Goal: Information Seeking & Learning: Learn about a topic

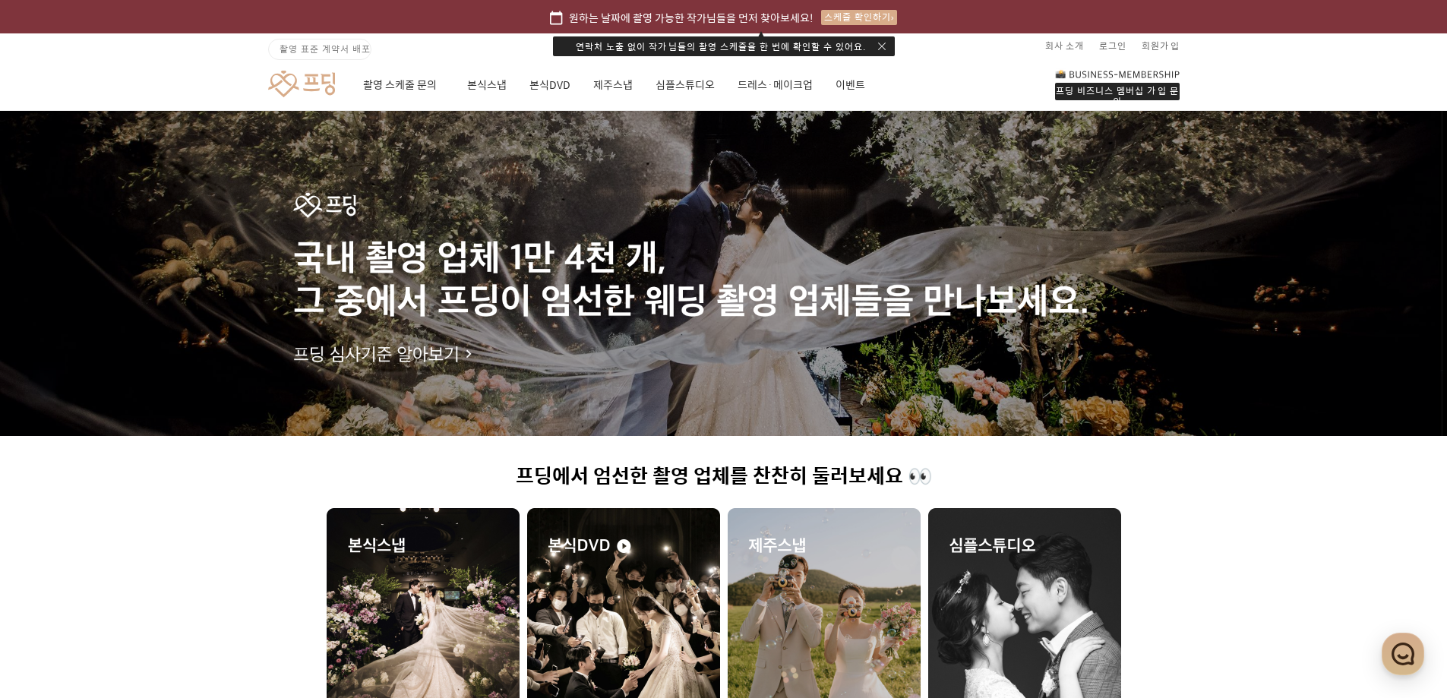
click at [307, 93] on link at bounding box center [301, 84] width 67 height 28
click at [381, 85] on link "촬영 스케줄 문의" at bounding box center [403, 85] width 81 height 52
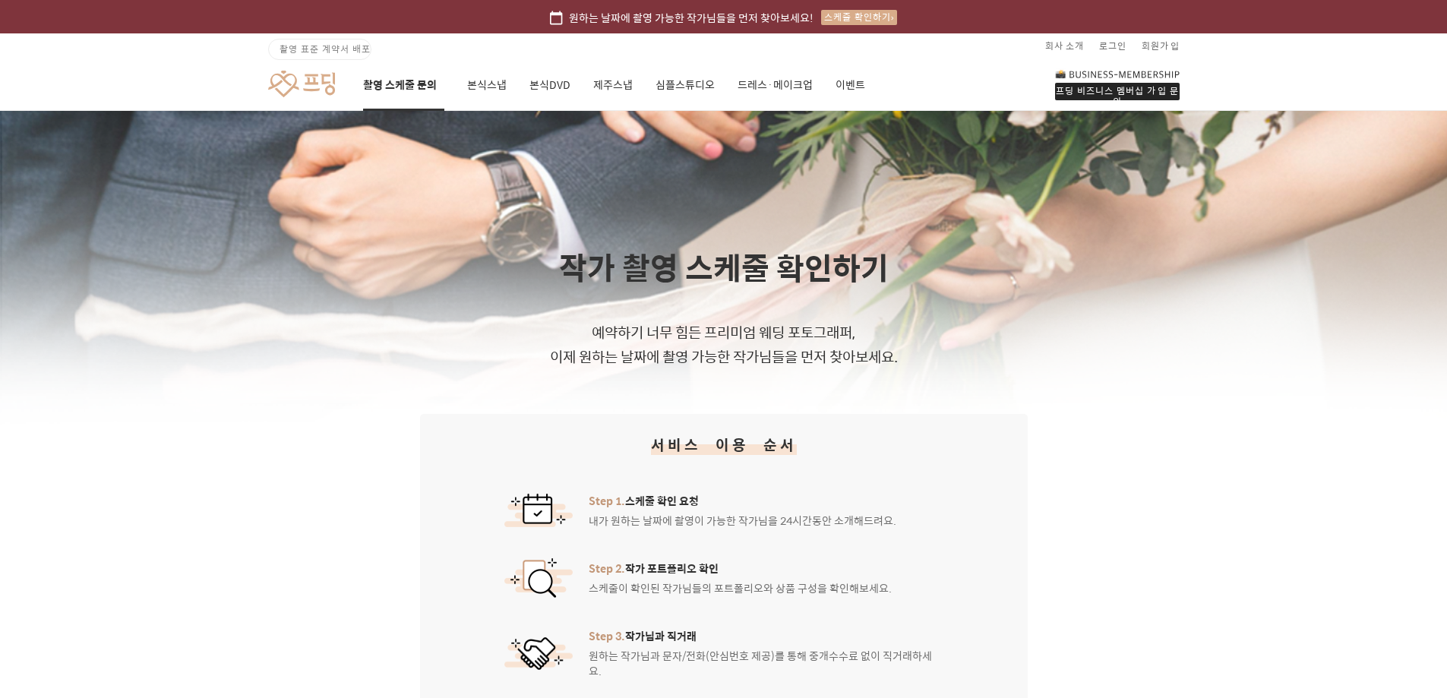
click at [261, 71] on div "프딩 비즈니스 멤버십 가입 문의 촬영 스케줄 문의 본식스냅 본식DVD 제주스냅 심플스튜디오 드레스·메이크업 이벤트" at bounding box center [724, 84] width 1094 height 52
click at [299, 80] on link at bounding box center [301, 84] width 67 height 28
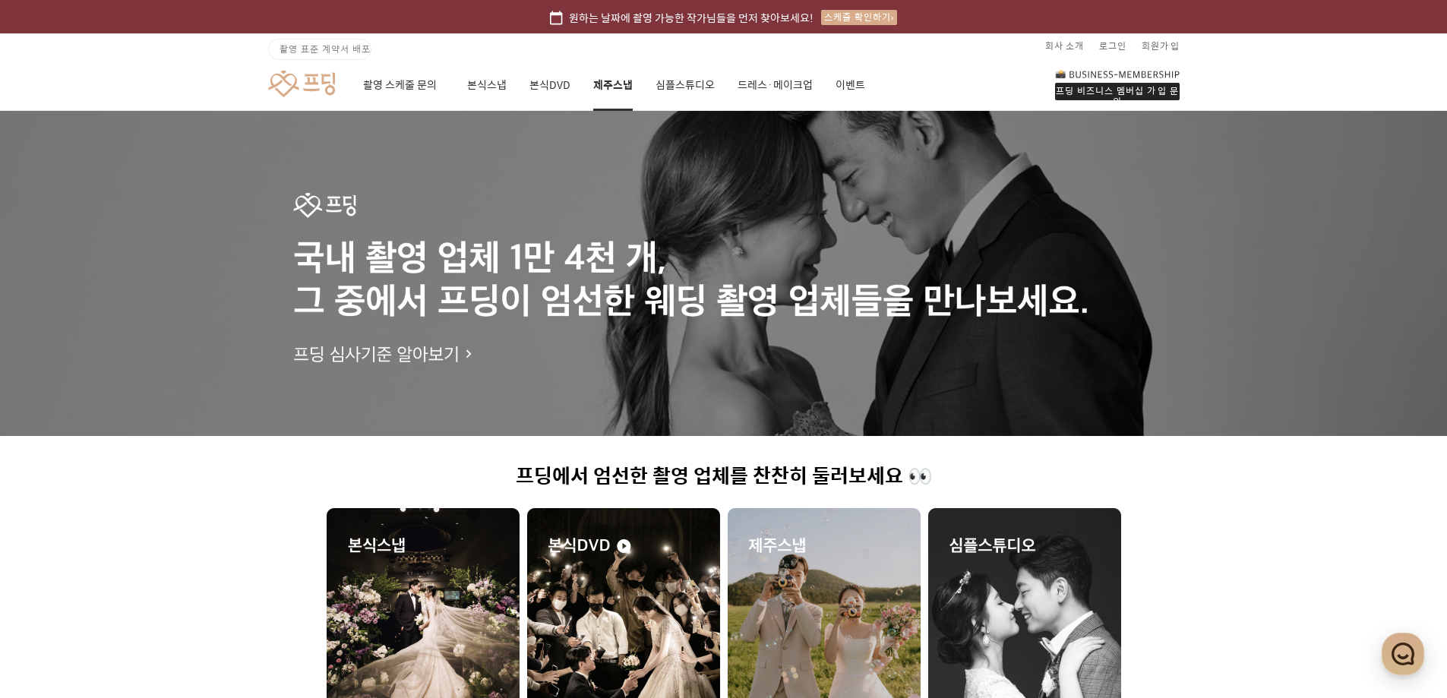
click at [624, 90] on link "제주스냅" at bounding box center [613, 85] width 40 height 52
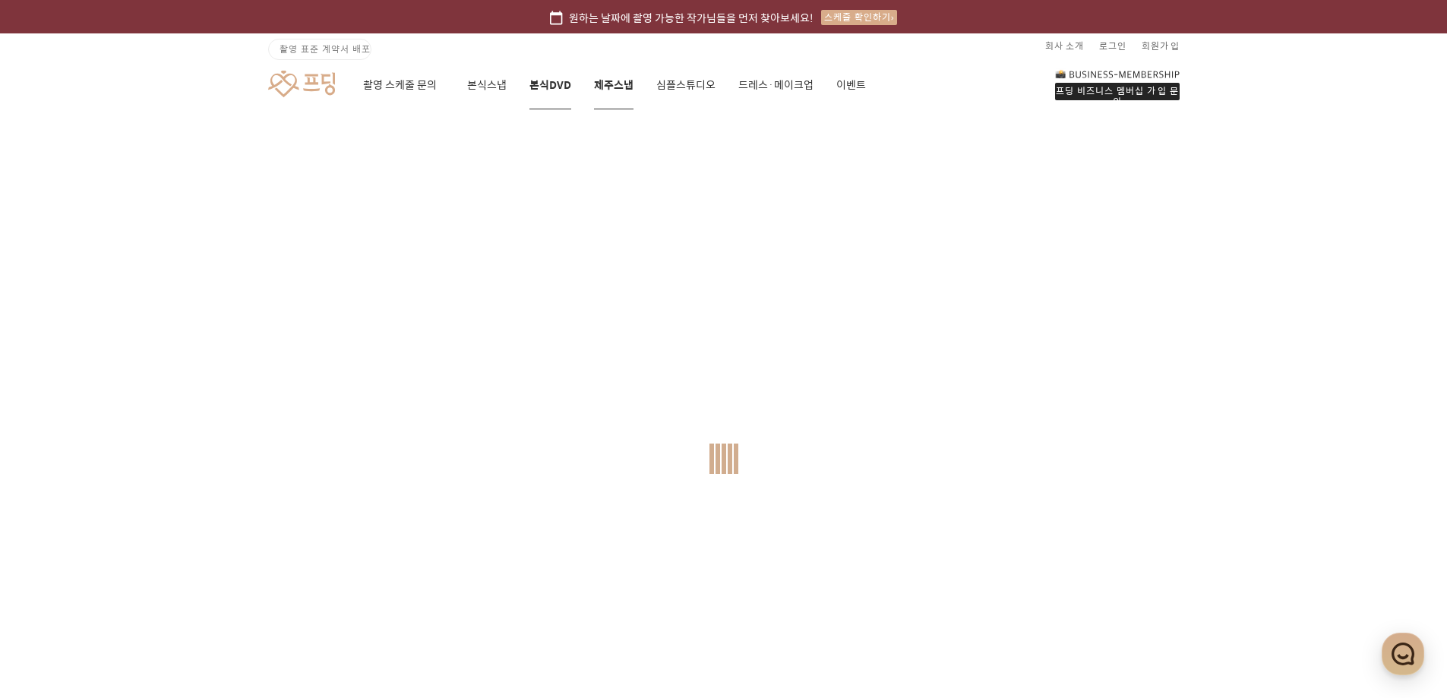
click at [544, 90] on link "본식DVD" at bounding box center [550, 85] width 42 height 52
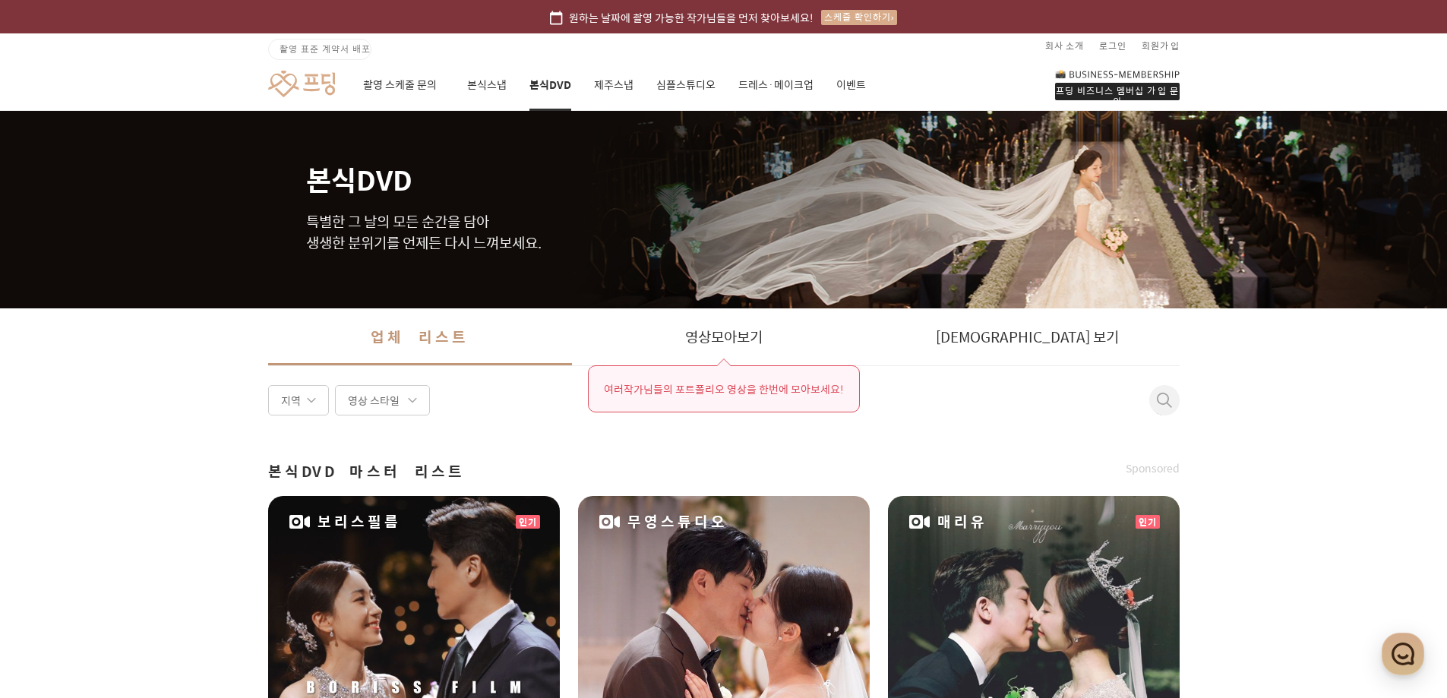
click at [321, 84] on link at bounding box center [301, 84] width 67 height 28
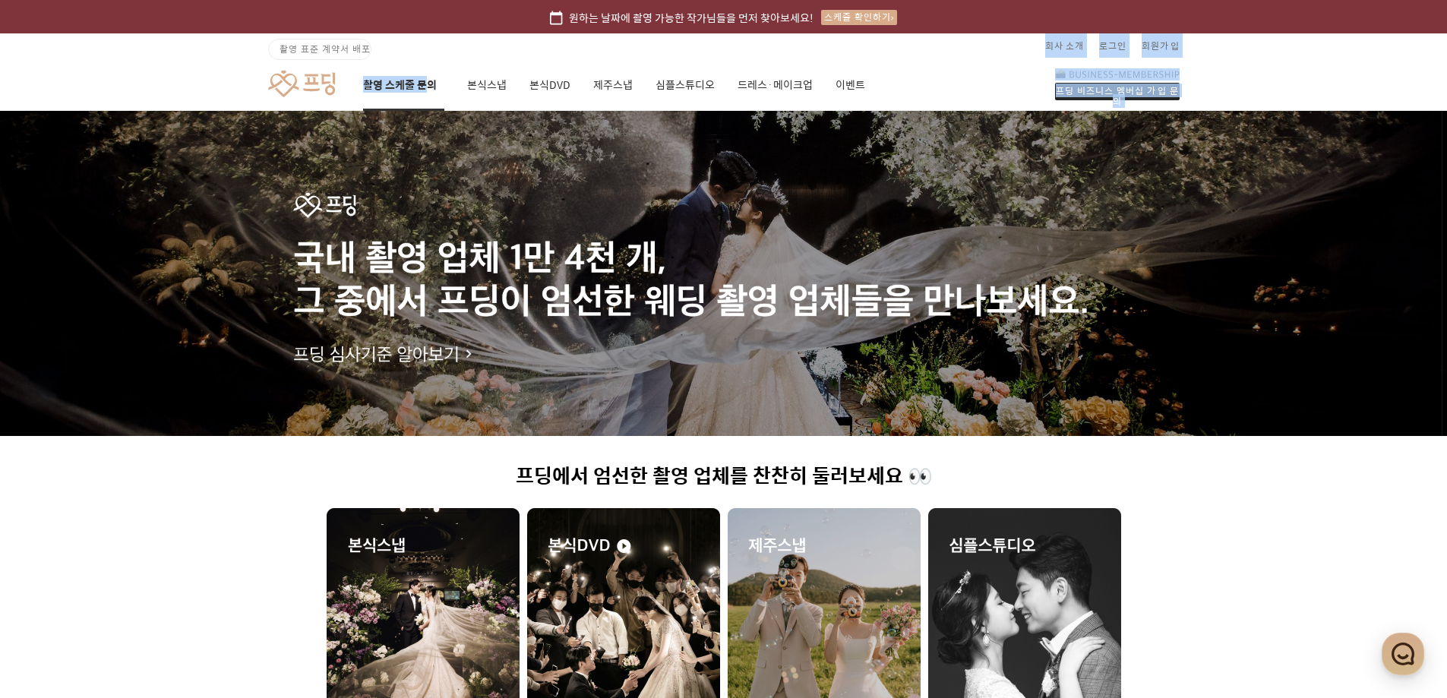
drag, startPoint x: 430, startPoint y: 54, endPoint x: 425, endPoint y: 63, distance: 10.6
click at [426, 61] on header "원하는 날짜에 촬영 가능한 작가님들을 먼저 찾아보세요! 스케줄 확인하기 촬영 표준 계약서 배포 회사 소개 로그인 회원가입 프딩 비즈니스 멤버십…" at bounding box center [723, 55] width 1447 height 111
click at [494, 67] on link "본식스냅" at bounding box center [487, 85] width 40 height 52
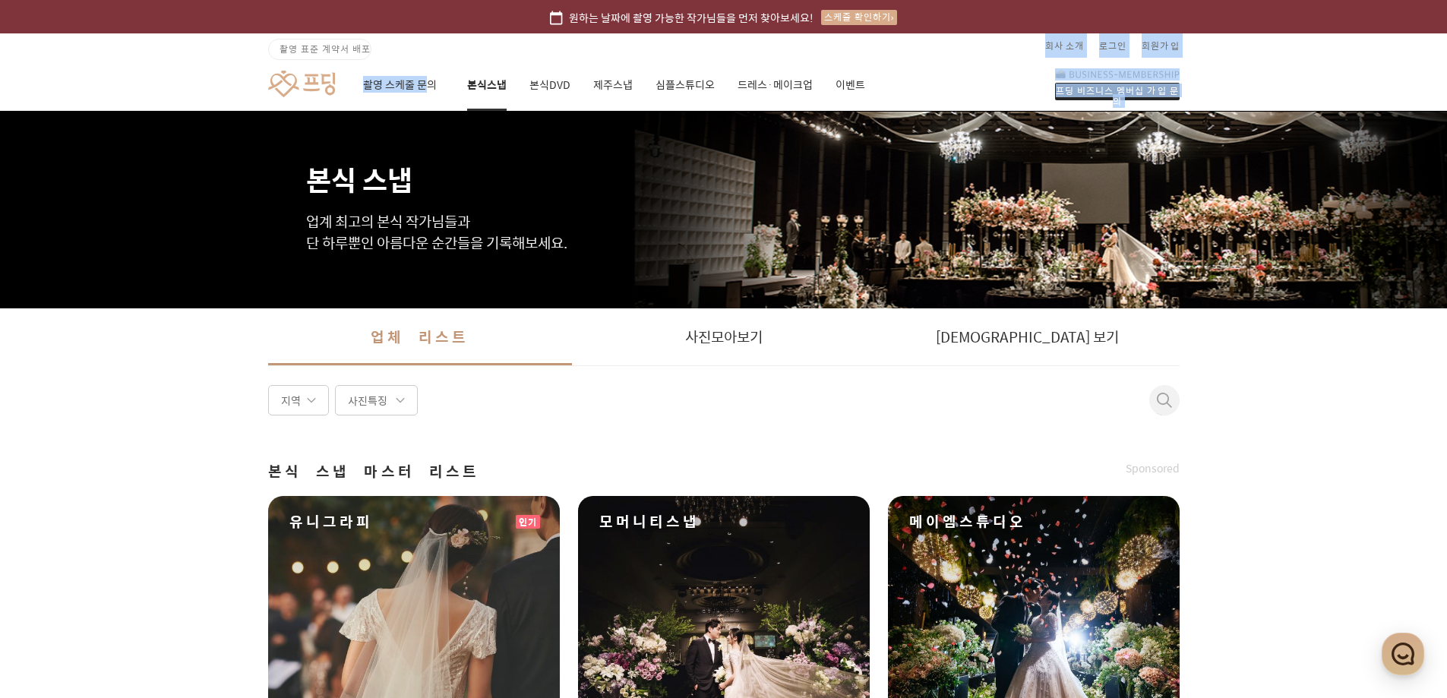
click at [271, 94] on link at bounding box center [301, 84] width 67 height 28
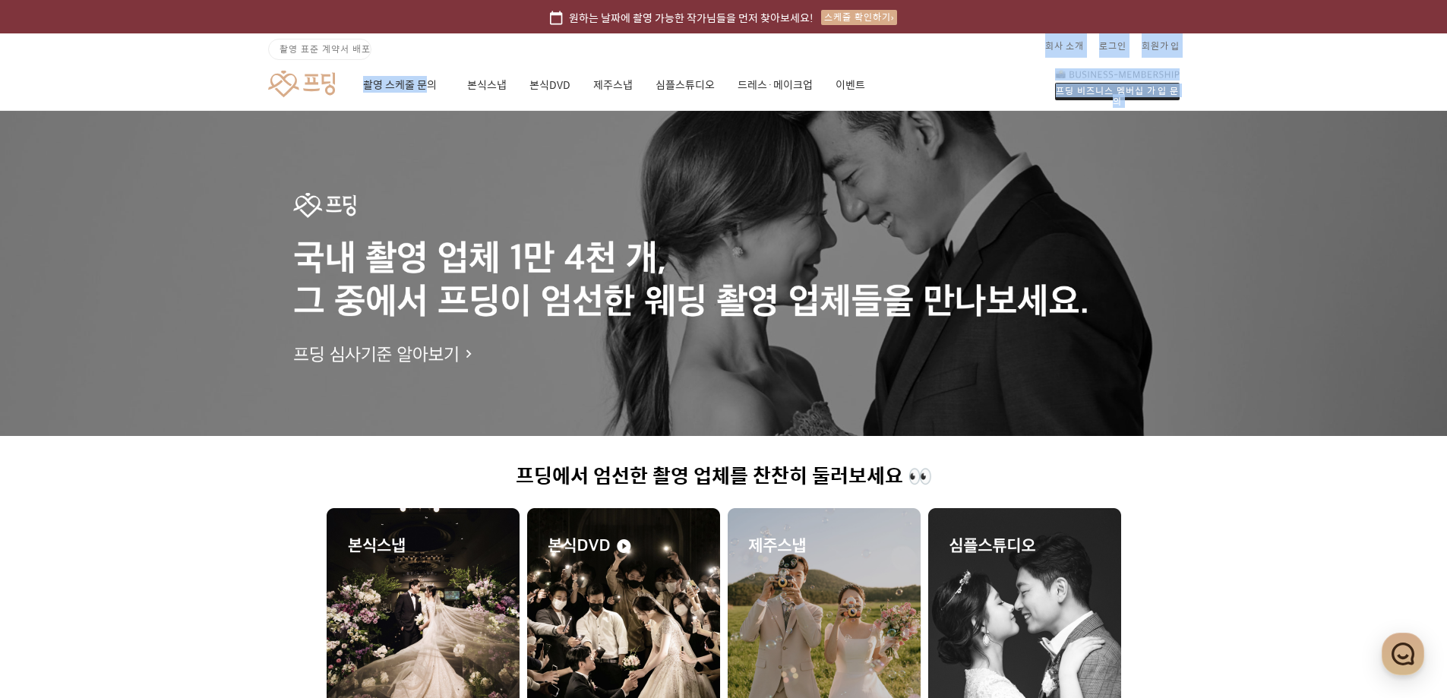
click at [984, 70] on div "프딩 비즈니스 멤버십 가입 문의 촬영 스케줄 문의 본식스냅 본식DVD 제주스냅 심플스튜디오 드레스·메이크업 이벤트" at bounding box center [724, 84] width 1094 height 52
click at [1062, 48] on link "회사 소개" at bounding box center [1064, 45] width 39 height 24
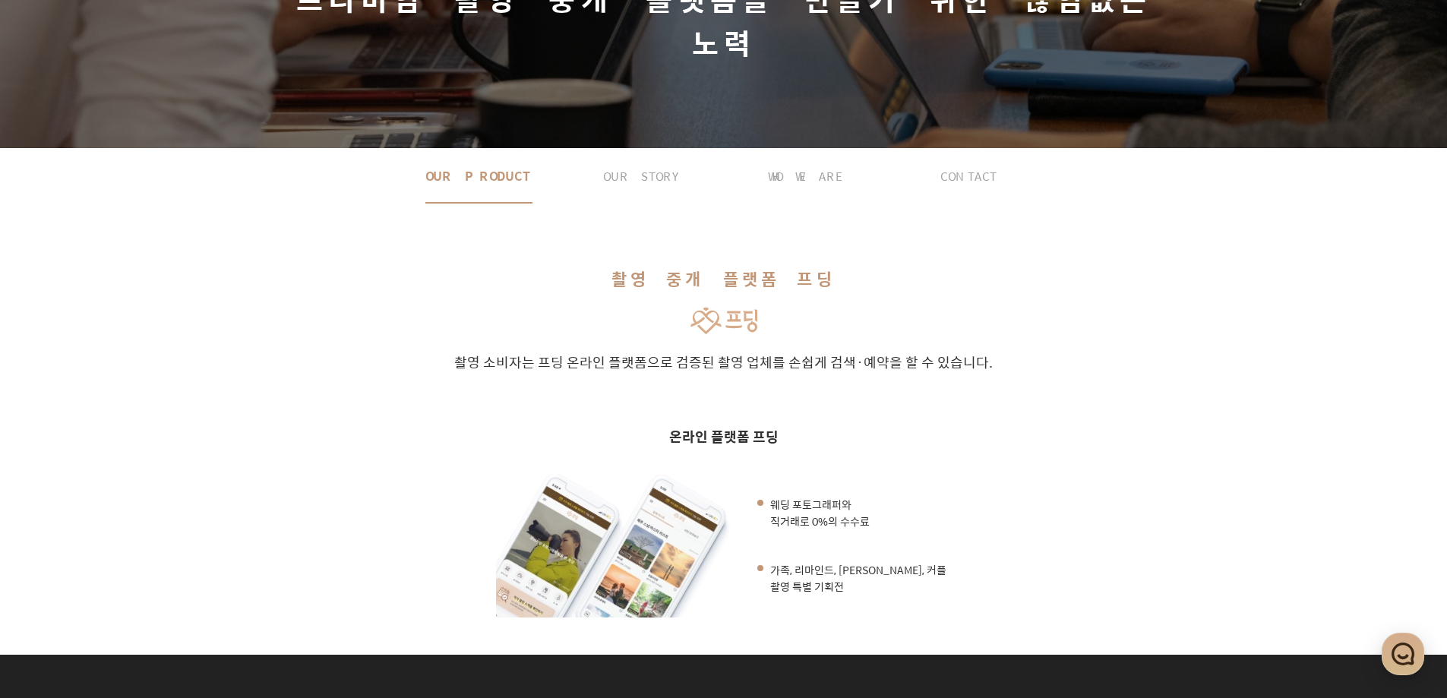
scroll to position [253, 0]
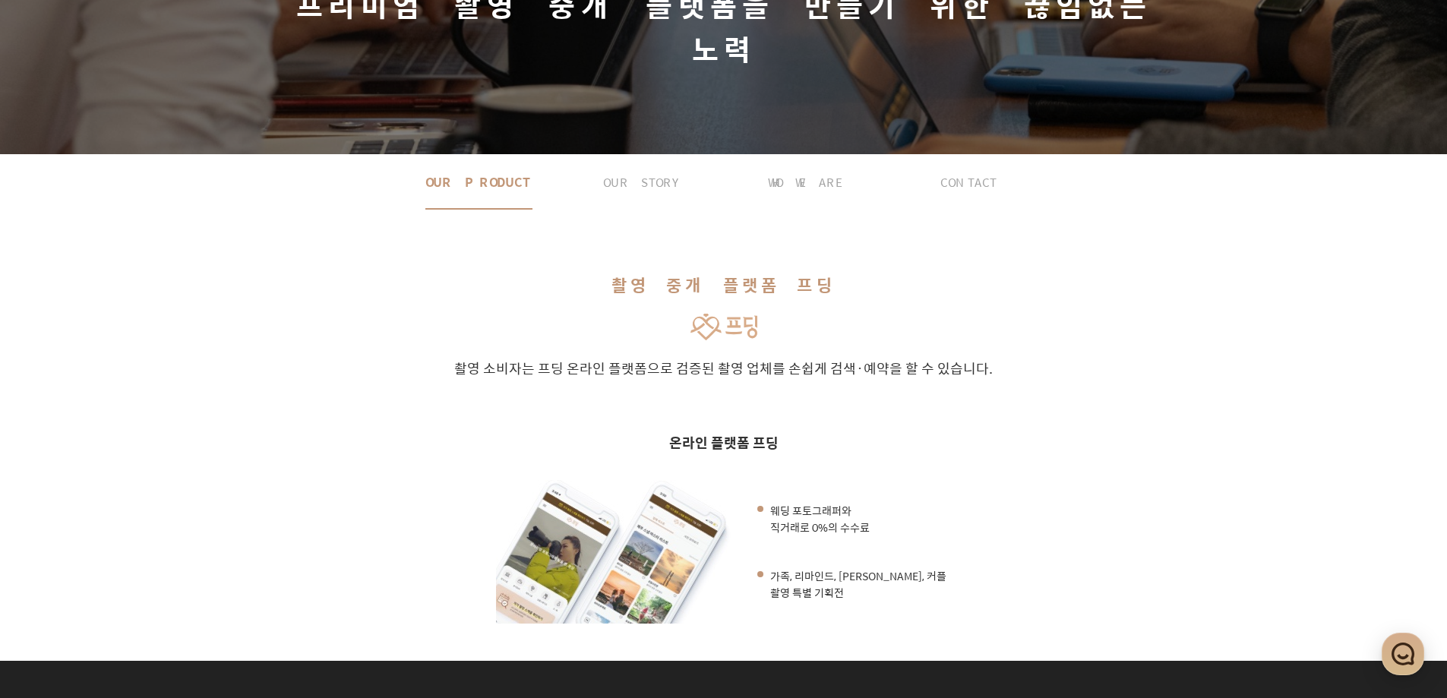
click at [934, 289] on div "촬영 중개 플랫폼 프딩 촬영 소비자는 프딩 온라인 플랫폼으로 검증된 촬영 업체를 손쉽게 검색·예약 을 할 수 있습니다. 온라인 플랫폼 프딩 웨…" at bounding box center [724, 435] width 1094 height 451
click at [643, 155] on span "OUR STORY" at bounding box center [641, 182] width 77 height 54
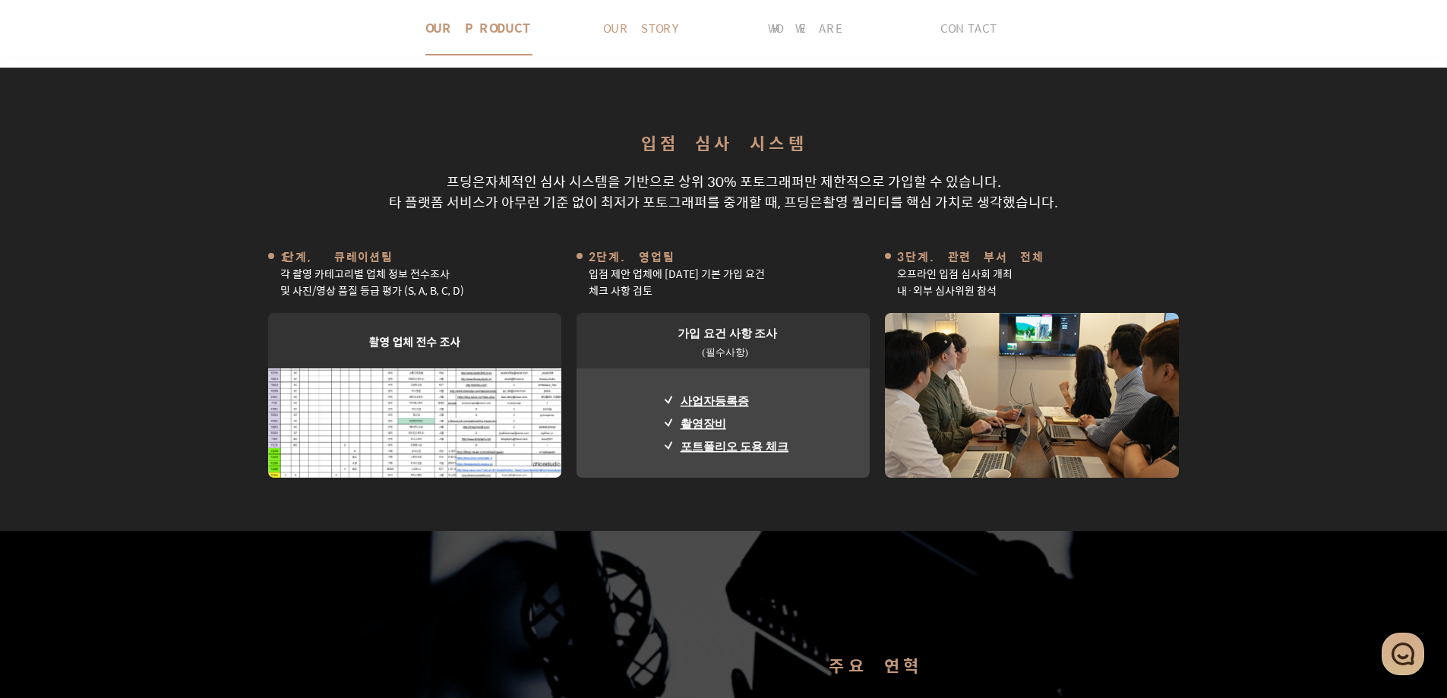
scroll to position [863, 0]
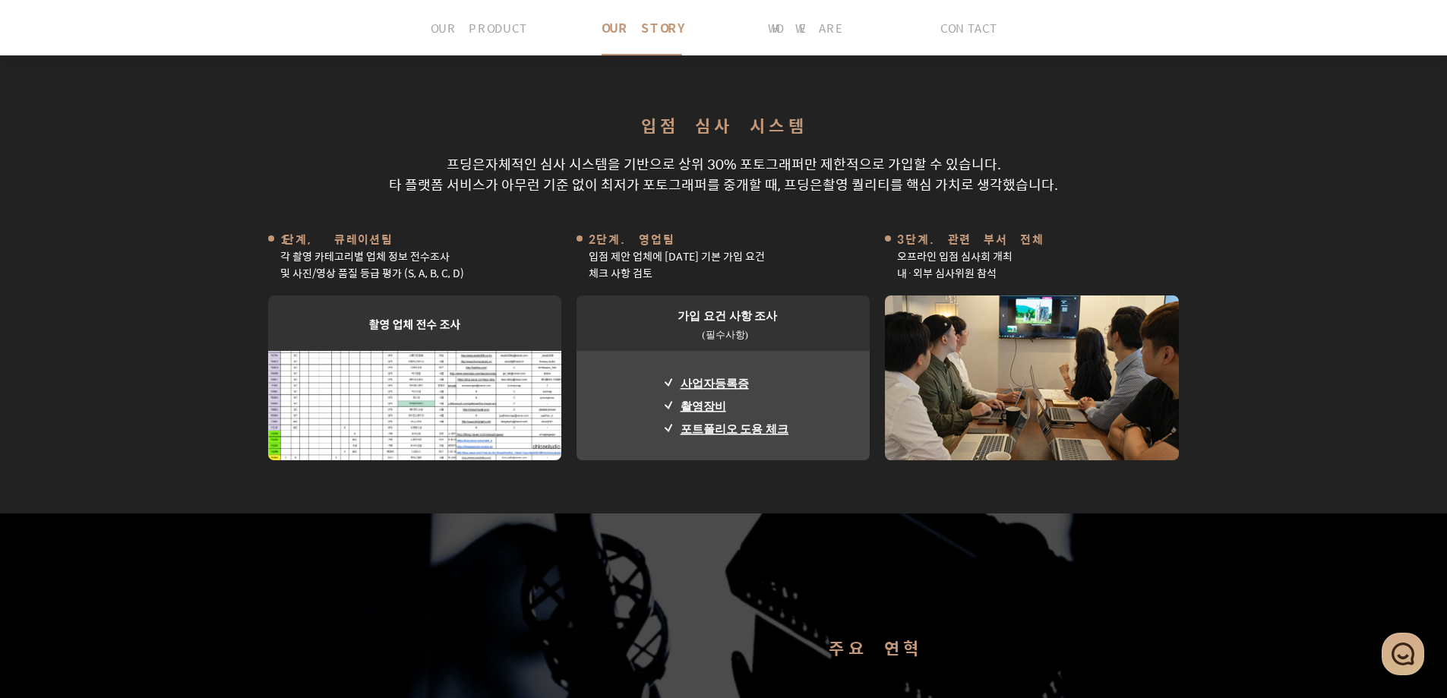
drag, startPoint x: 767, startPoint y: 200, endPoint x: 755, endPoint y: 175, distance: 27.9
click at [755, 175] on div "입점 심사 시스템 프딩은 자체적인 심사 시스템 을 기반으로 상위 30% 포토그래퍼만 제한적으로 가입 할 수 있습니다. 타 플랫폼 서비스가 아무…" at bounding box center [724, 281] width 1094 height 463
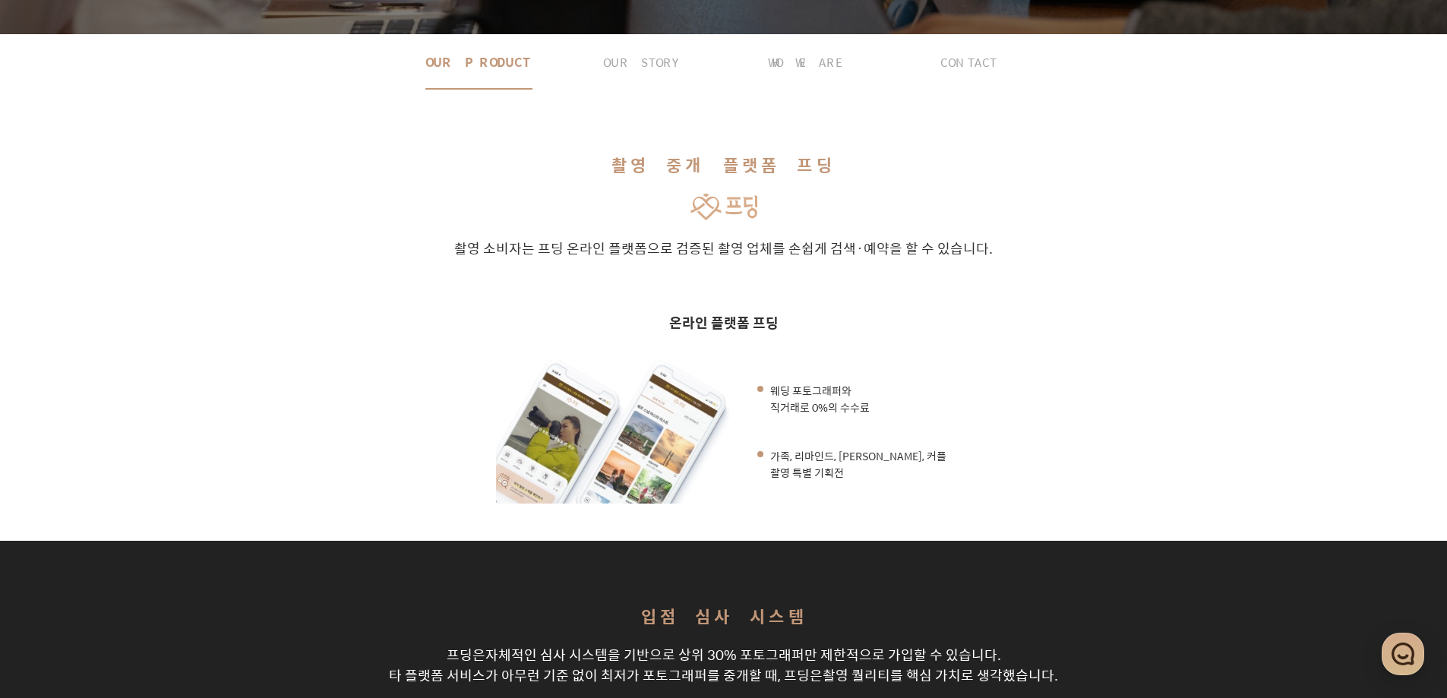
scroll to position [0, 0]
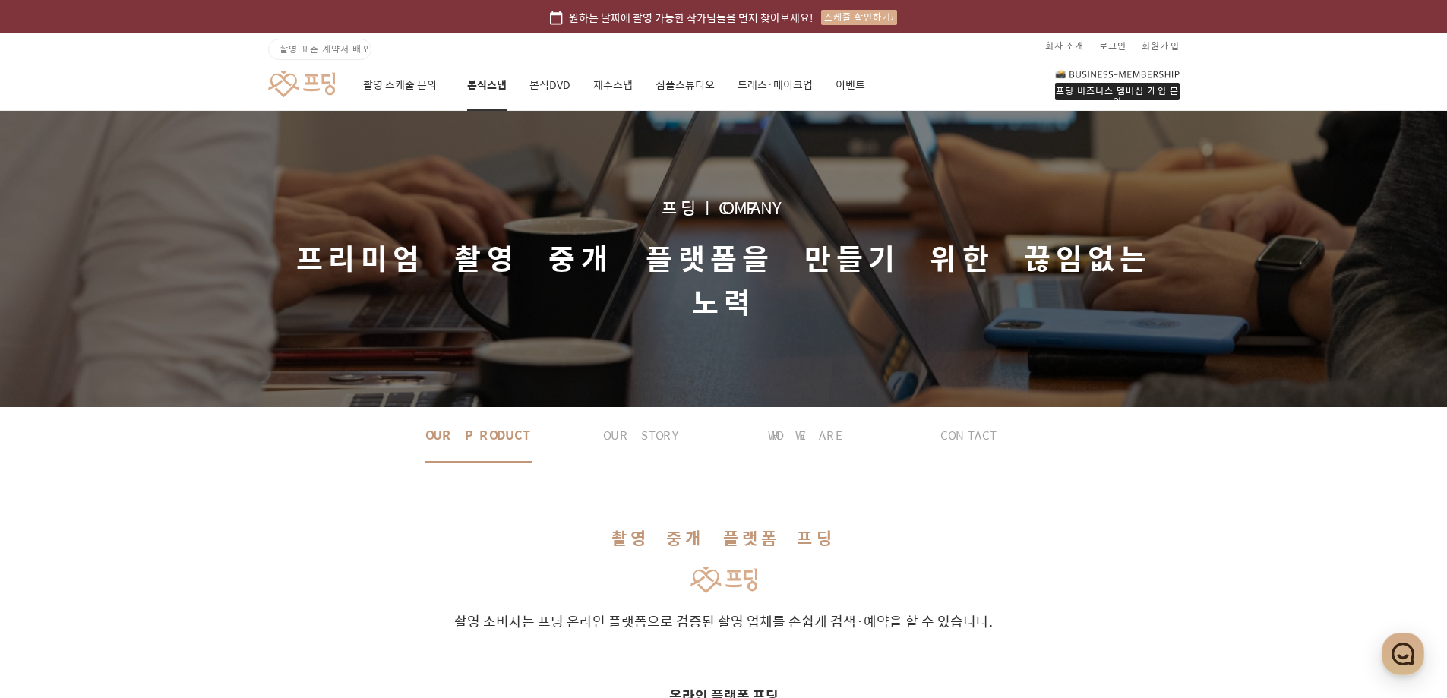
click at [496, 87] on link "본식스냅" at bounding box center [487, 85] width 40 height 52
click at [570, 88] on div "촬영 스케줄 문의 본식스냅 본식DVD 제주스냅 심플스튜디오 드레스·메이크업 이벤트" at bounding box center [614, 85] width 502 height 52
click at [560, 90] on link "본식DVD" at bounding box center [550, 85] width 42 height 52
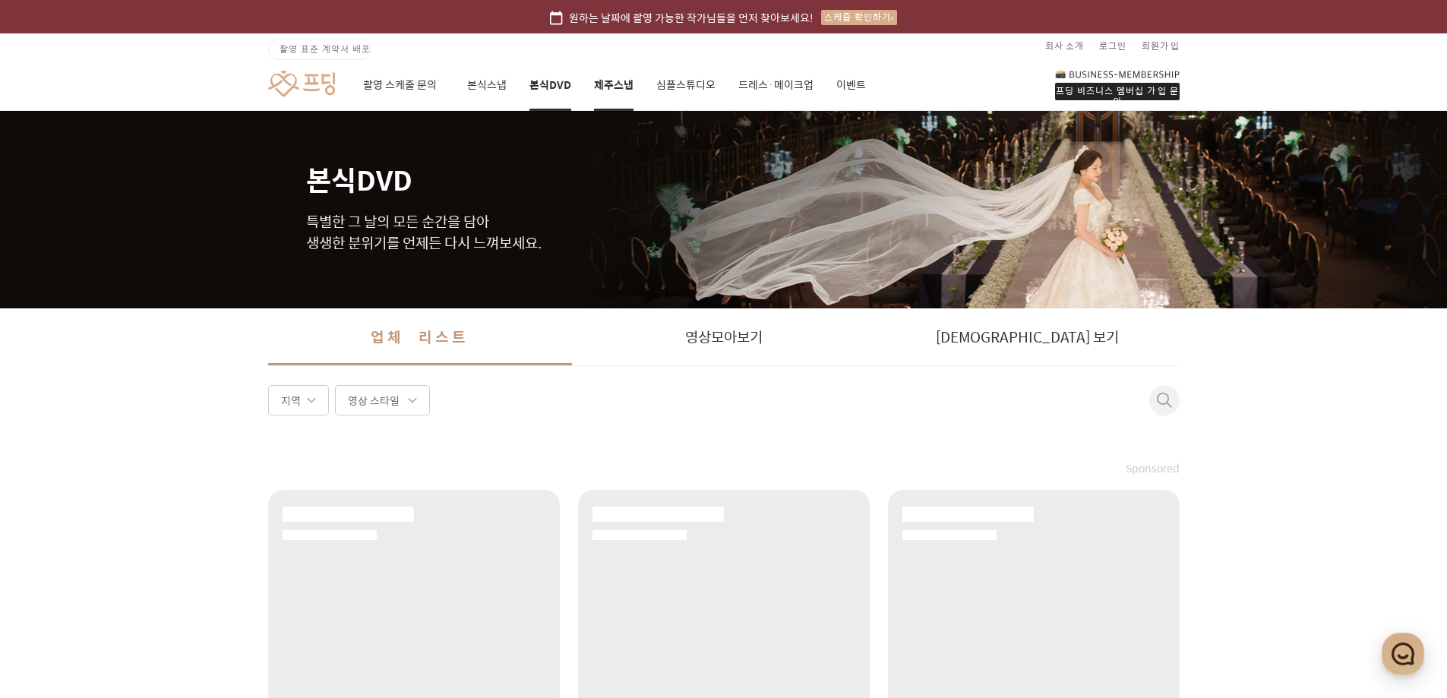
click at [602, 81] on link "제주스냅" at bounding box center [614, 85] width 40 height 52
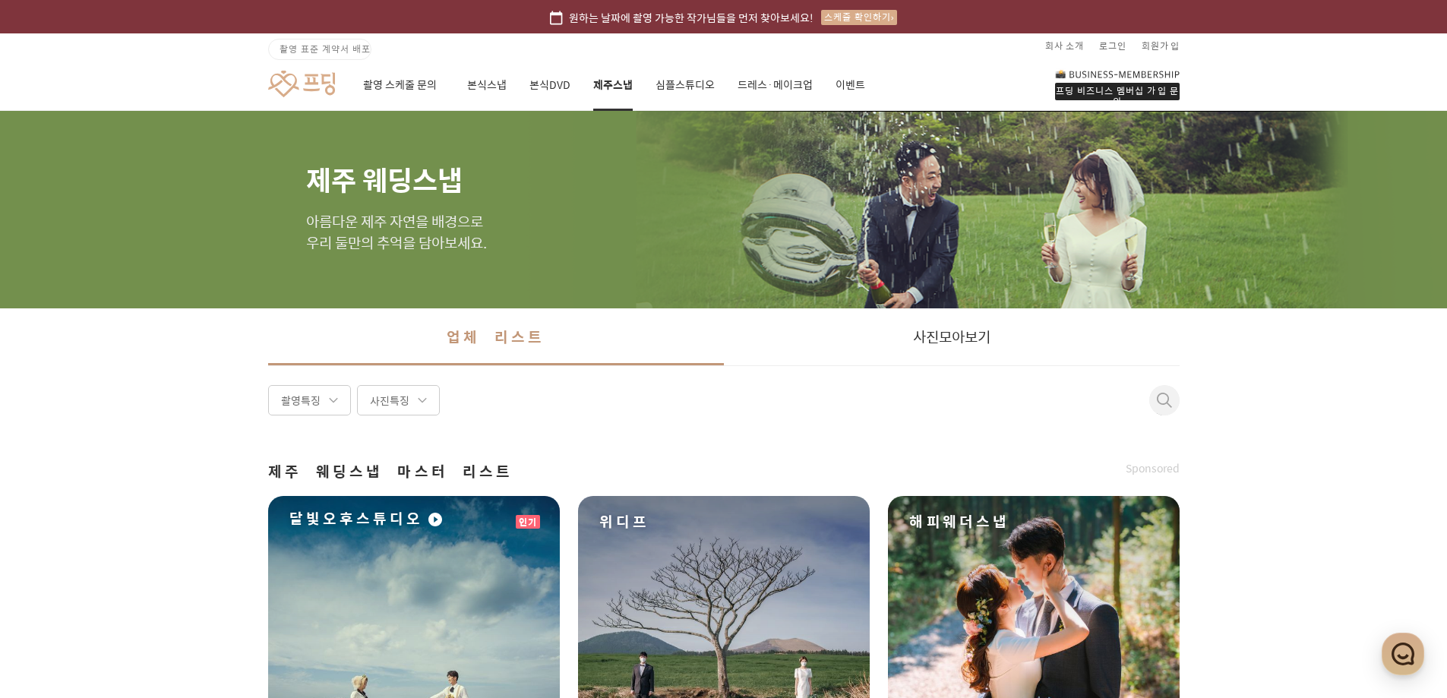
click at [525, 87] on div "촬영 스케줄 문의 본식스냅 본식DVD 제주스냅 심플스튜디오 드레스·메이크업 이벤트" at bounding box center [614, 85] width 502 height 52
click at [526, 86] on div "촬영 스케줄 문의 본식스냅 본식DVD 제주스냅 심플스튜디오 드레스·메이크업 이벤트" at bounding box center [614, 85] width 502 height 52
click at [532, 81] on link "본식DVD" at bounding box center [550, 85] width 42 height 52
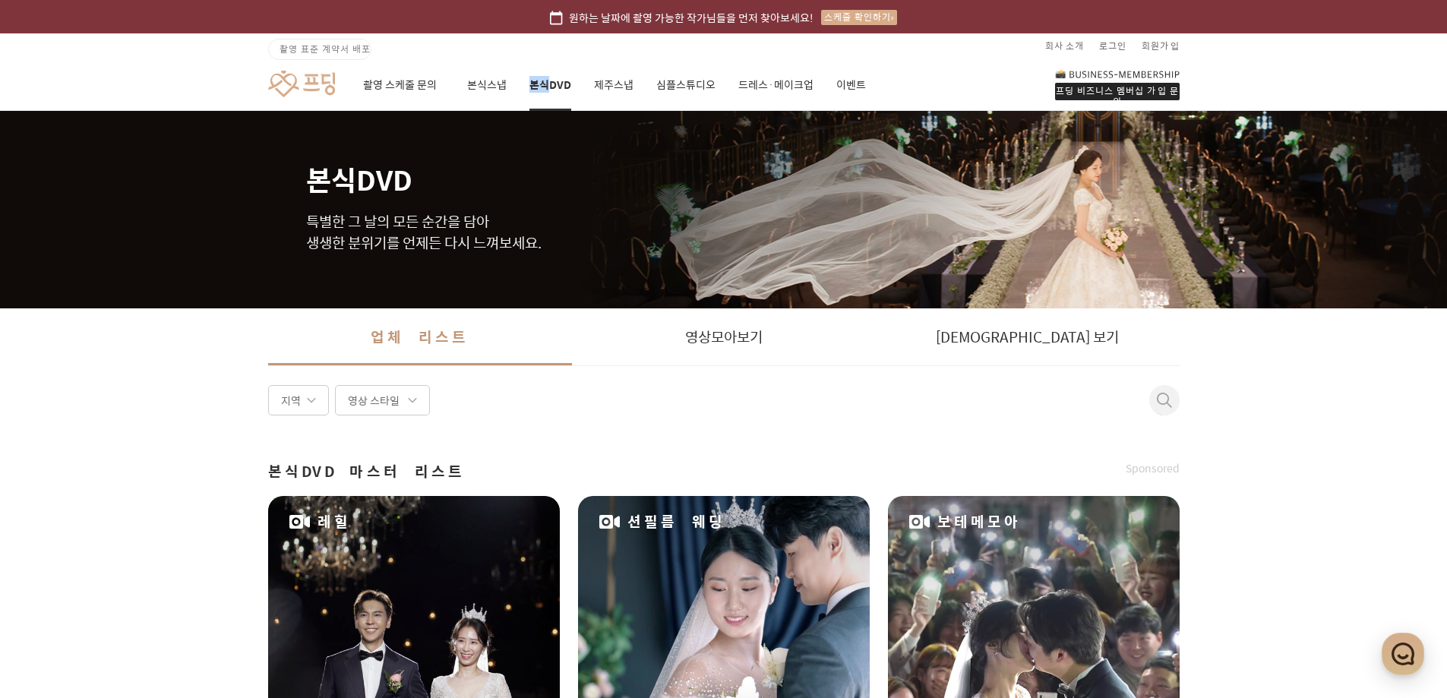
drag, startPoint x: 532, startPoint y: 81, endPoint x: 523, endPoint y: 87, distance: 10.3
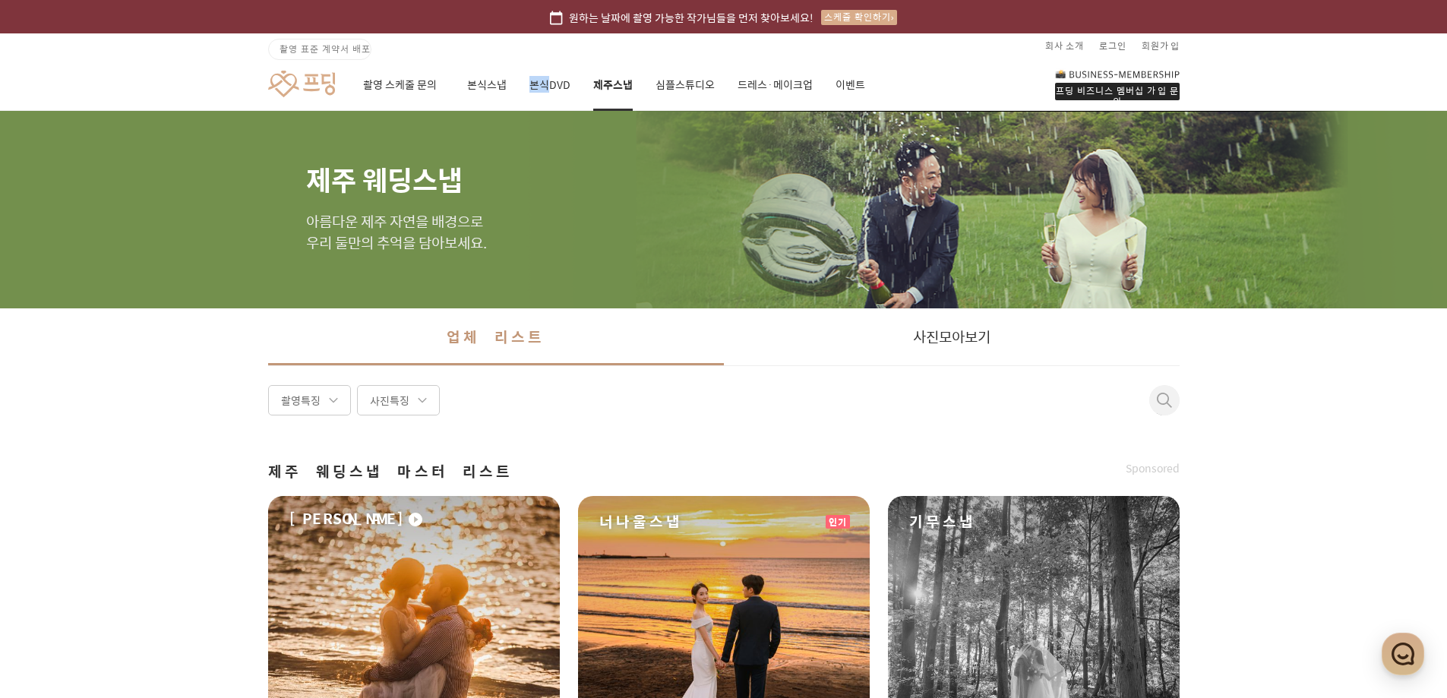
click at [627, 84] on link "제주스냅" at bounding box center [613, 85] width 40 height 52
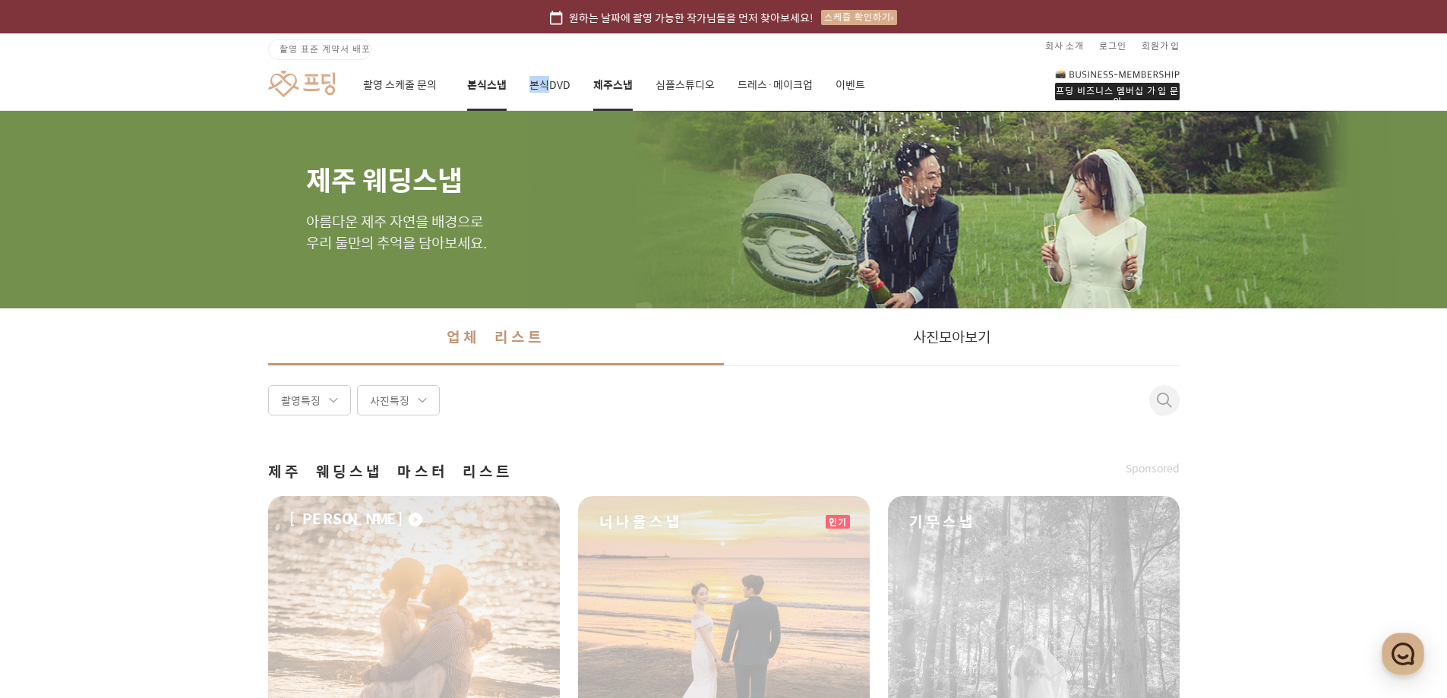
click at [491, 83] on link "본식스냅" at bounding box center [487, 85] width 40 height 52
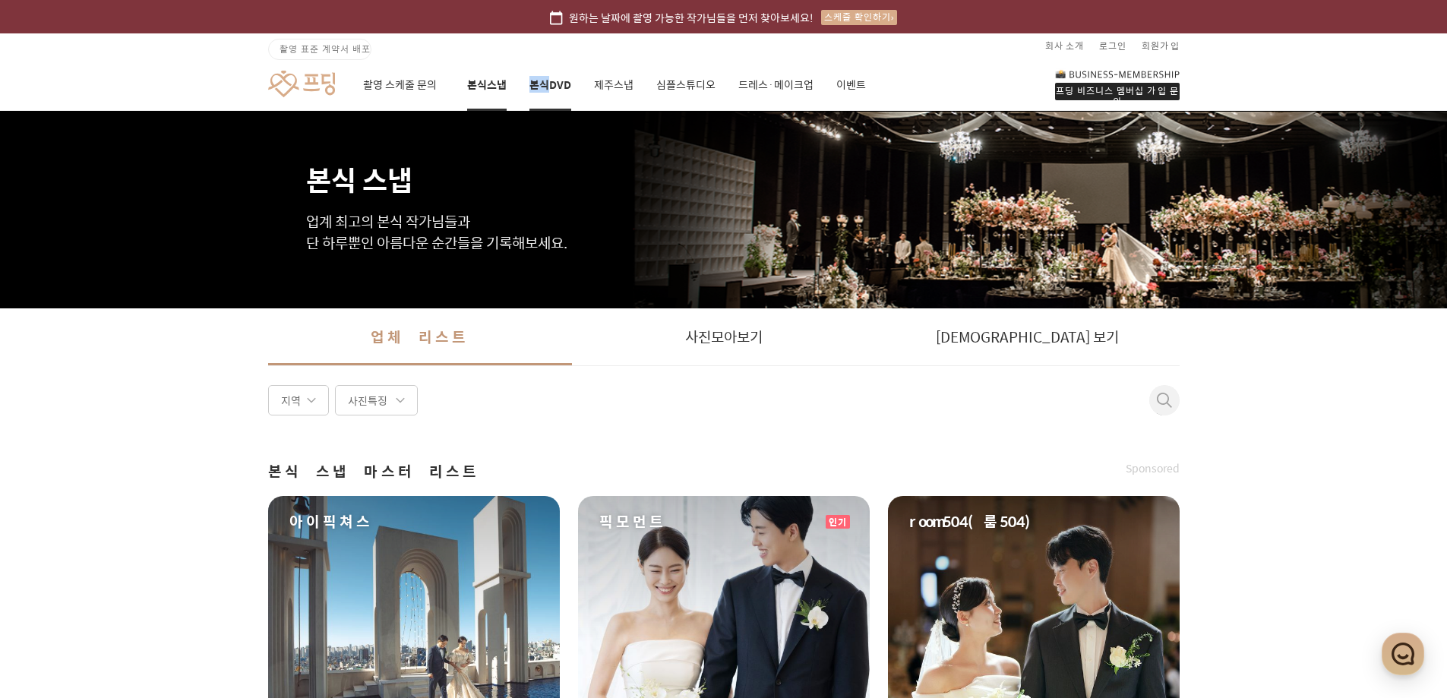
click at [535, 83] on link "본식DVD" at bounding box center [550, 85] width 42 height 52
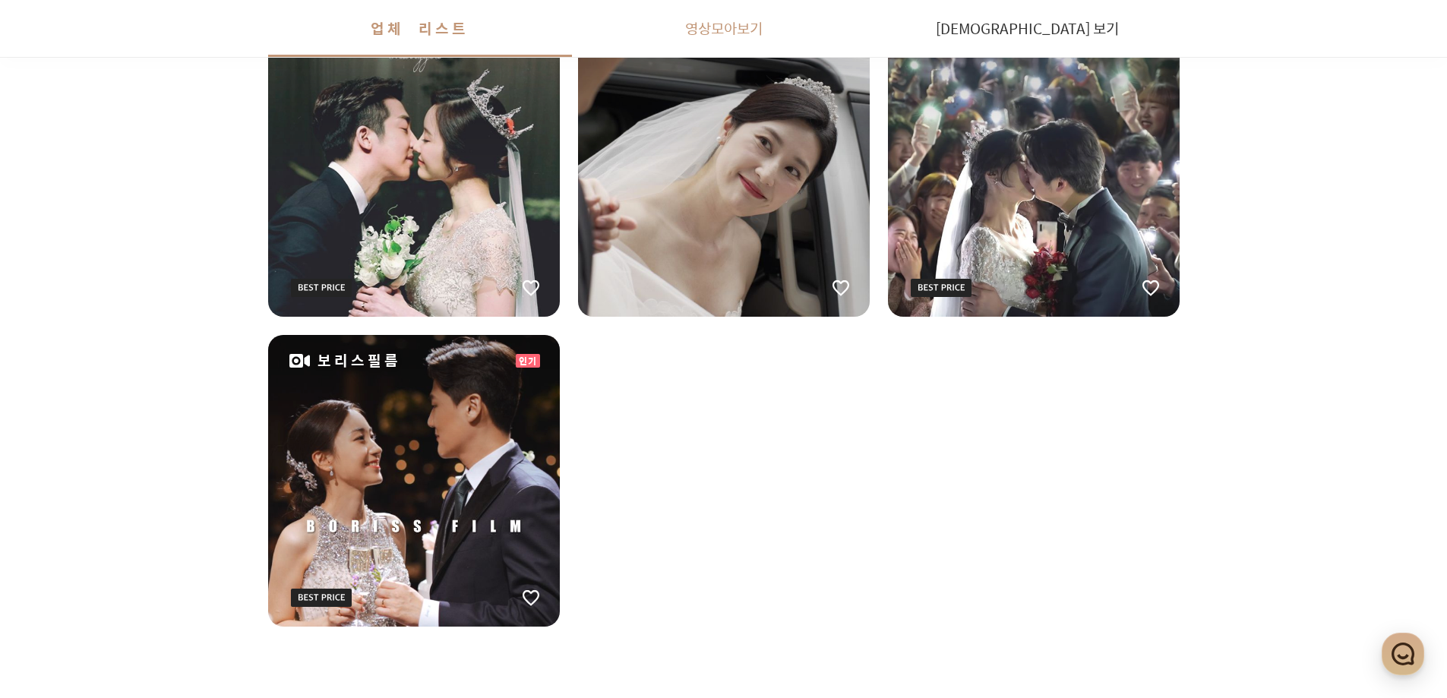
scroll to position [2026, 0]
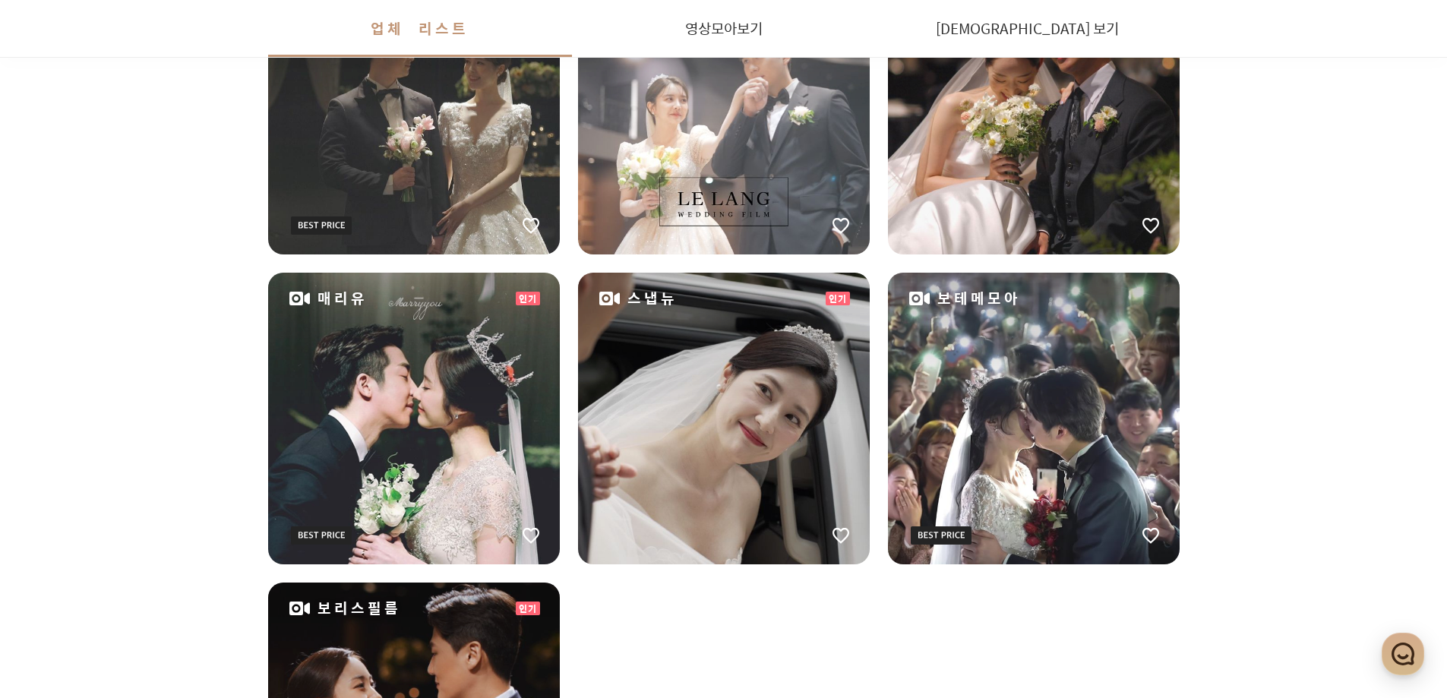
drag, startPoint x: 782, startPoint y: 495, endPoint x: 704, endPoint y: 98, distance: 404.2
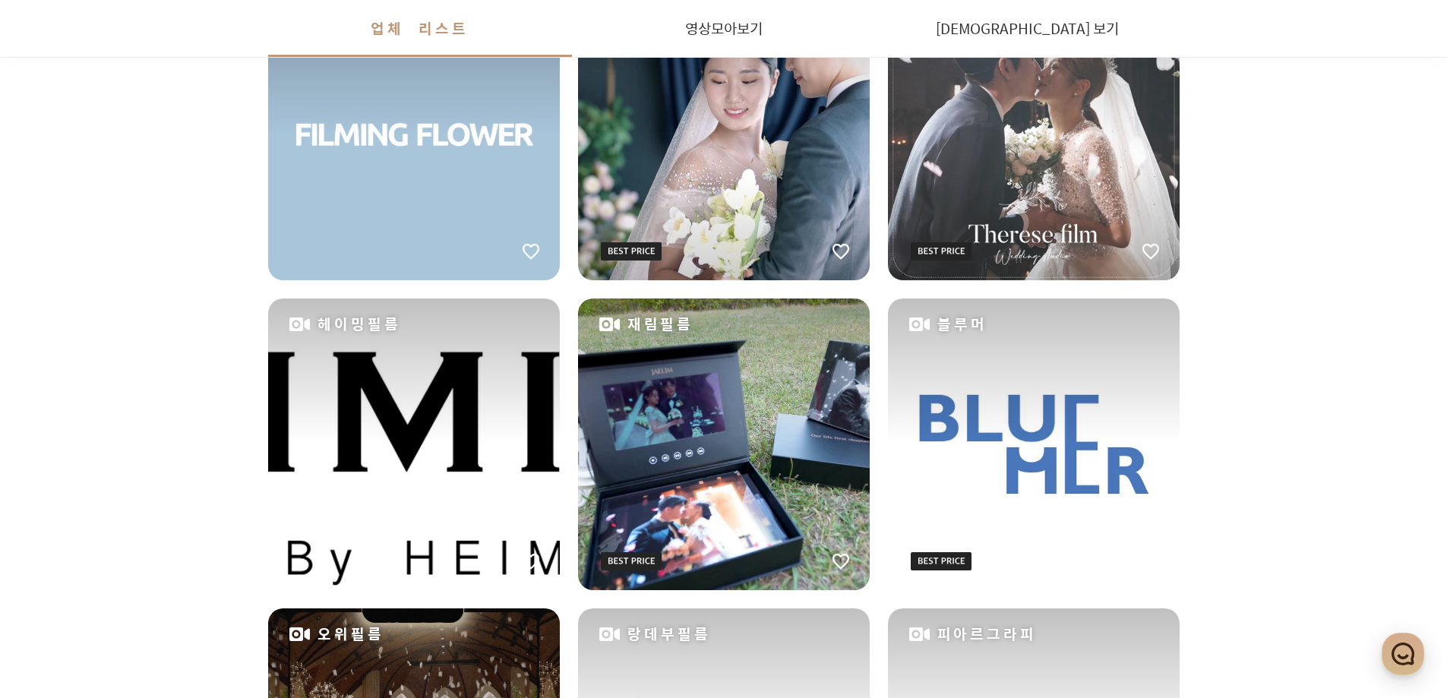
scroll to position [0, 0]
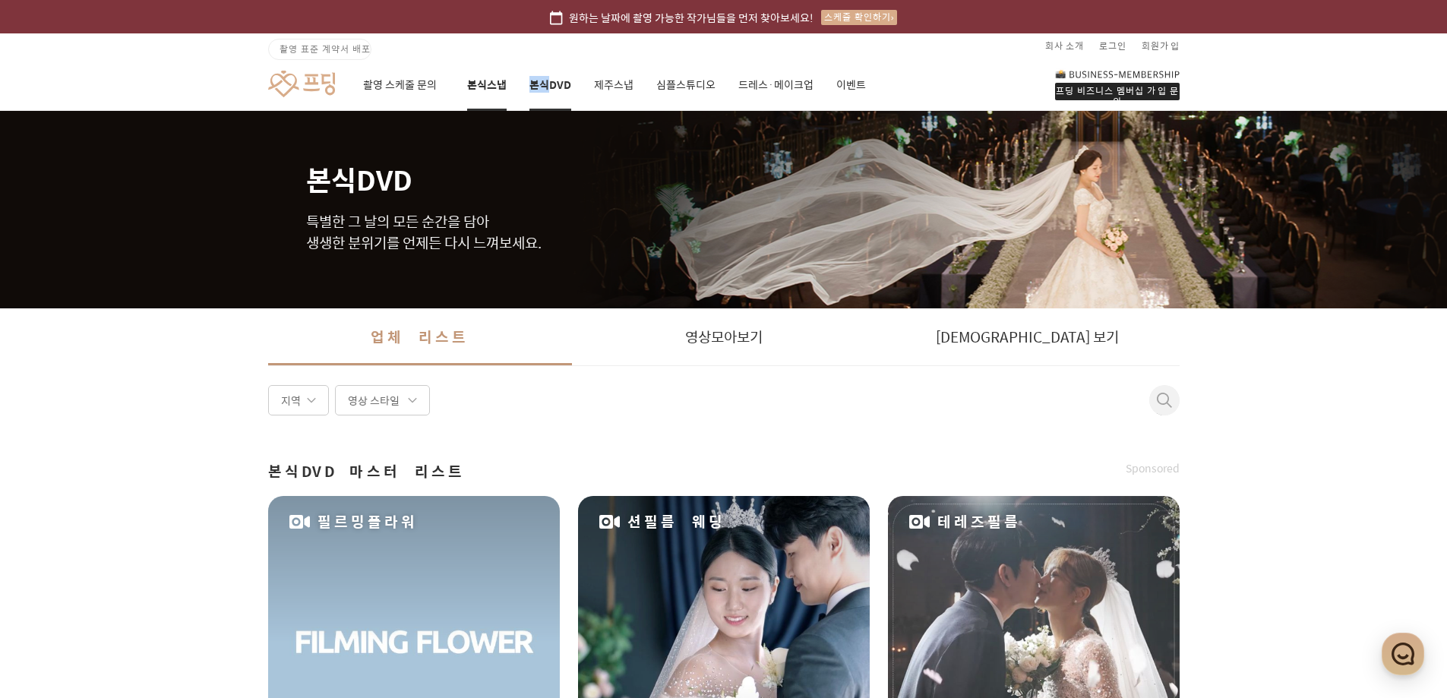
click at [495, 90] on link "본식스냅" at bounding box center [487, 85] width 40 height 52
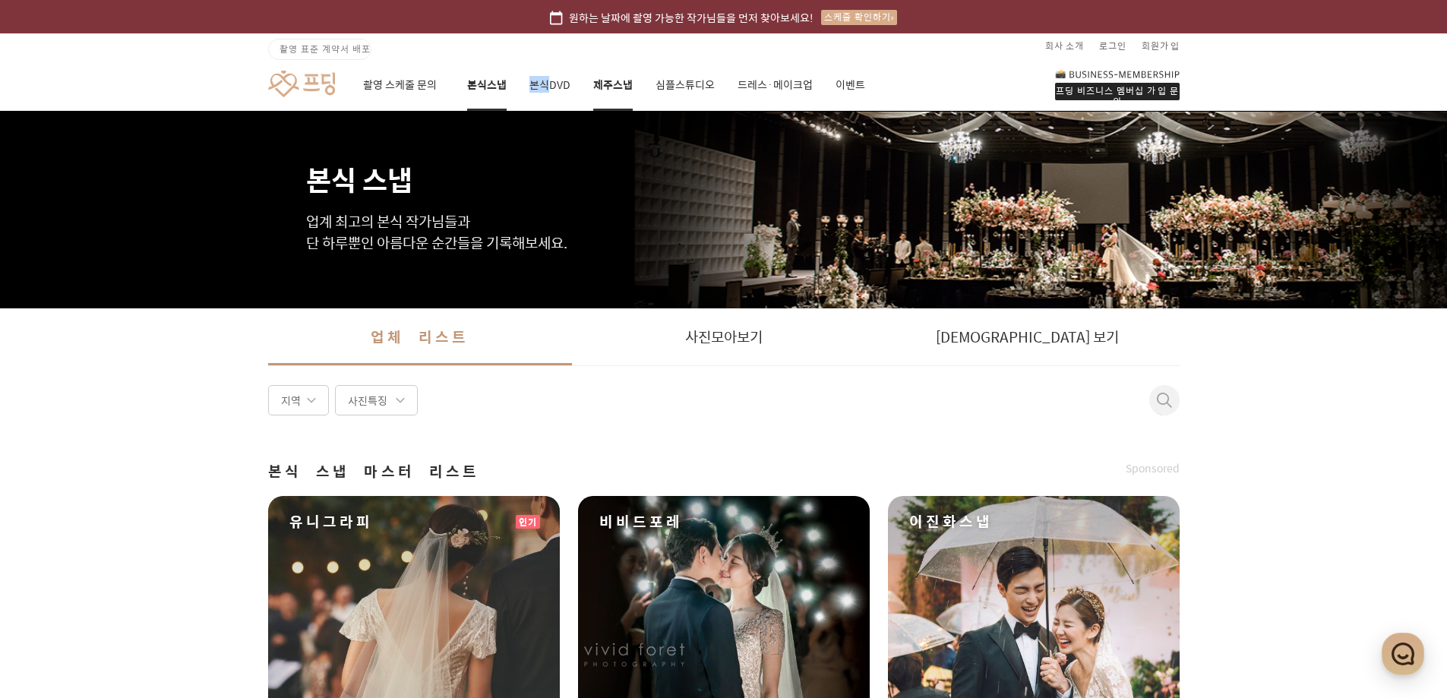
click at [614, 94] on link "제주스냅" at bounding box center [613, 85] width 40 height 52
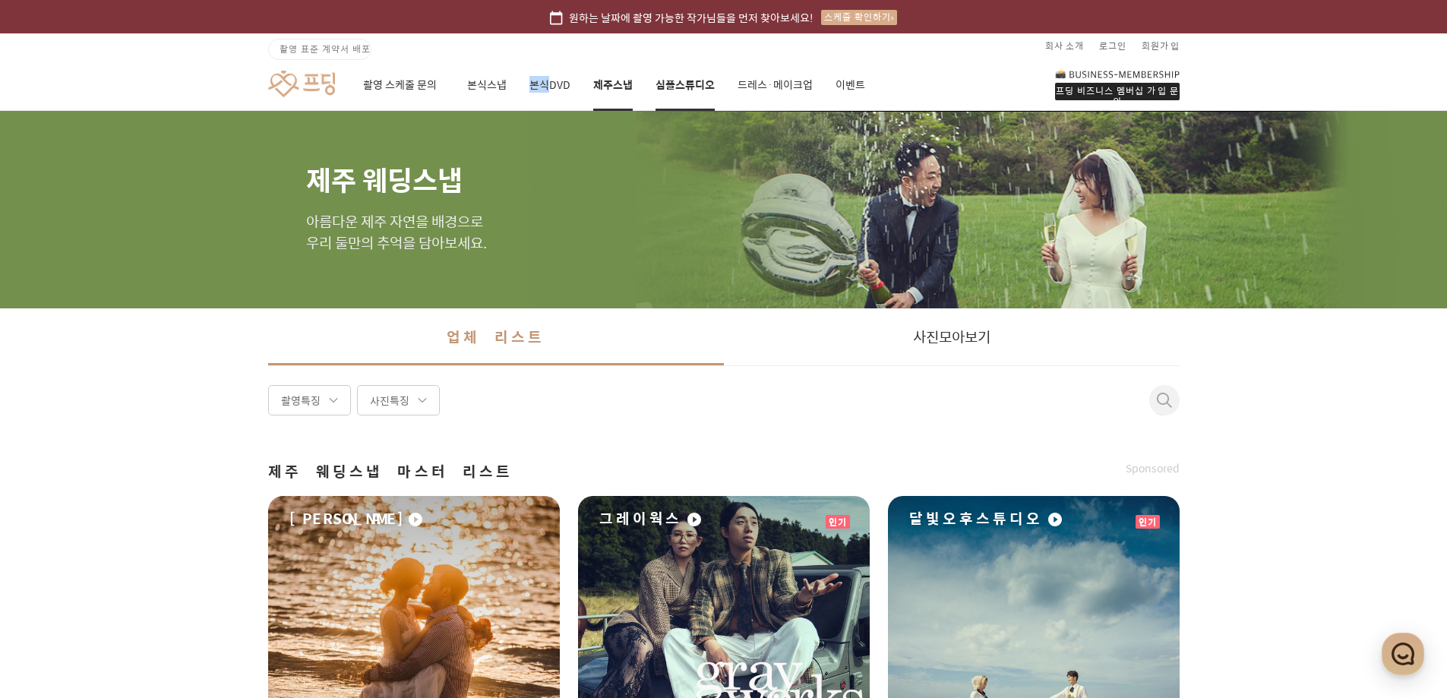
click at [679, 83] on link "심플스튜디오" at bounding box center [685, 85] width 59 height 52
